Goal: Answer question/provide support: Share knowledge or assist other users

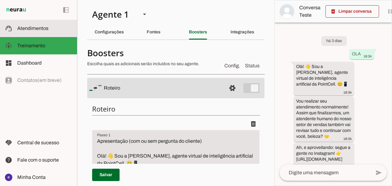
click at [57, 31] on slot at bounding box center [44, 28] width 55 height 7
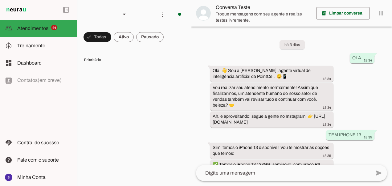
scroll to position [207, 0]
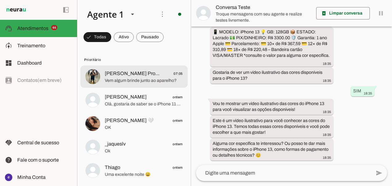
click at [150, 80] on span "Vem algum brinde junto ao aparelho?" at bounding box center [144, 80] width 78 height 6
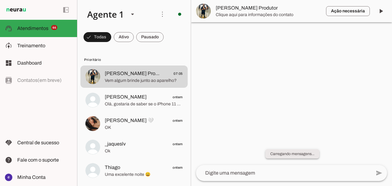
click at [0, 0] on slot "Carregando mensagens..." at bounding box center [0, 0] width 0 height 0
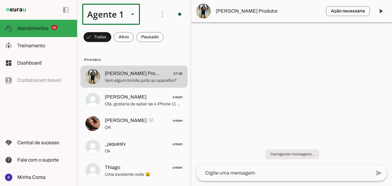
click at [138, 17] on div at bounding box center [132, 14] width 15 height 21
click at [311, 73] on div at bounding box center [291, 93] width 201 height 186
click at [0, 0] on slot "Carregando mensagens..." at bounding box center [0, 0] width 0 height 0
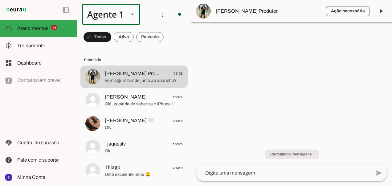
click at [230, 83] on div at bounding box center [291, 93] width 201 height 186
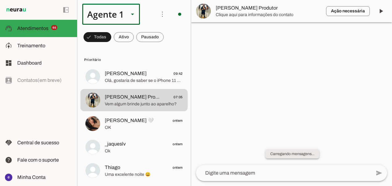
click at [0, 0] on slot "Carregando mensagens..." at bounding box center [0, 0] width 0 height 0
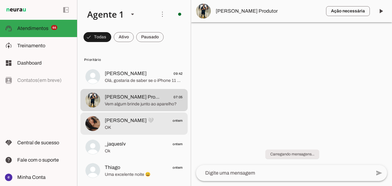
click at [130, 129] on span "OK" at bounding box center [144, 127] width 78 height 6
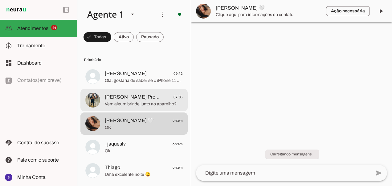
click at [141, 104] on span "Vem algum brinde junto ao aparelho?" at bounding box center [144, 104] width 78 height 6
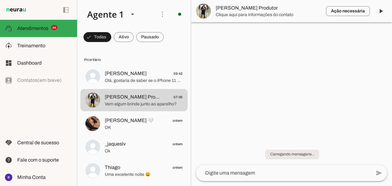
click at [291, 13] on span "Clique aqui para informações do contato" at bounding box center [268, 15] width 105 height 6
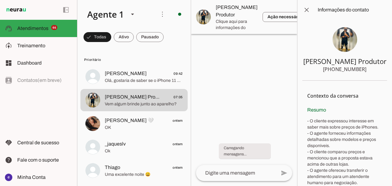
drag, startPoint x: 366, startPoint y: 70, endPoint x: 329, endPoint y: 71, distance: 37.0
click at [329, 71] on section "[PERSON_NAME] Produtor [PHONE_NUMBER]" at bounding box center [345, 50] width 85 height 61
